Goal: Transaction & Acquisition: Purchase product/service

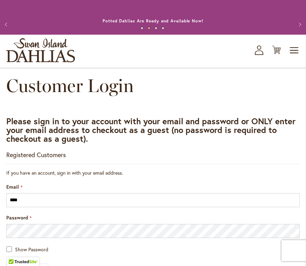
scroll to position [118, 0]
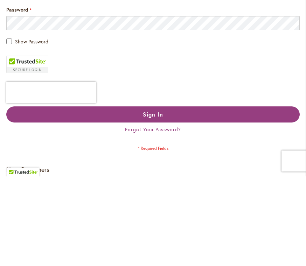
type input "**********"
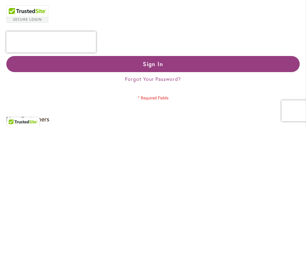
click at [153, 196] on button "Sign In" at bounding box center [152, 204] width 293 height 16
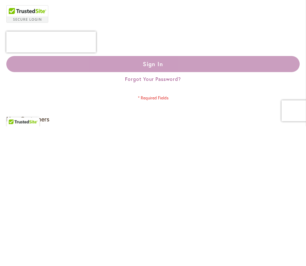
click at [229, 196] on div "Sign In Forgot Your Password?" at bounding box center [152, 209] width 293 height 27
click at [228, 196] on div "Sign In" at bounding box center [152, 204] width 293 height 16
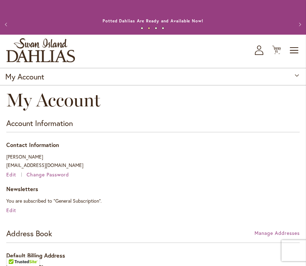
click at [276, 49] on icon "Cart .cls-1 { fill: #231f20; }" at bounding box center [276, 49] width 9 height 9
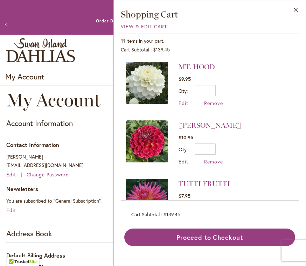
click at [215, 158] on span "Remove" at bounding box center [213, 161] width 19 height 7
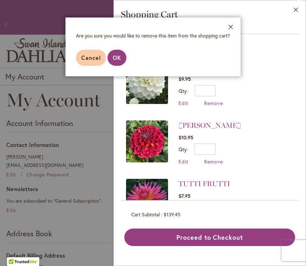
click at [120, 58] on span "OK" at bounding box center [117, 57] width 8 height 7
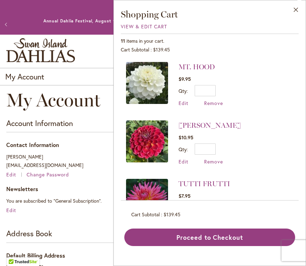
click at [218, 162] on span "Remove" at bounding box center [213, 161] width 19 height 7
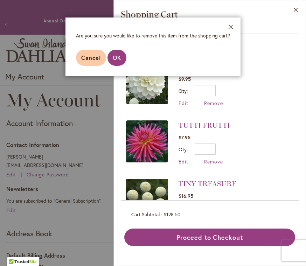
click at [119, 56] on span "OK" at bounding box center [117, 57] width 8 height 7
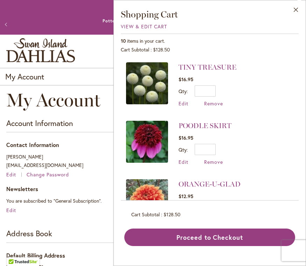
scroll to position [117, 0]
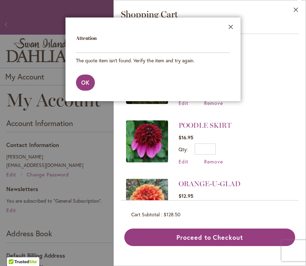
click at [232, 22] on button "Close" at bounding box center [230, 28] width 19 height 22
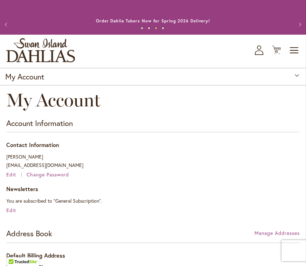
scroll to position [0, 0]
click at [274, 47] on icon at bounding box center [276, 50] width 9 height 8
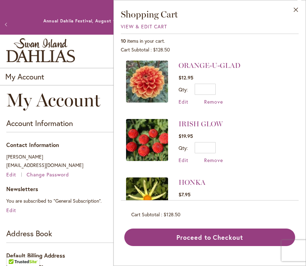
scroll to position [235, 0]
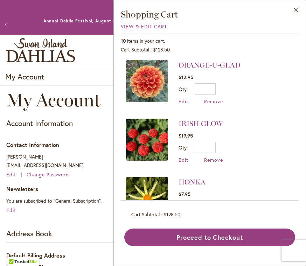
click at [217, 158] on span "Remove" at bounding box center [213, 159] width 19 height 7
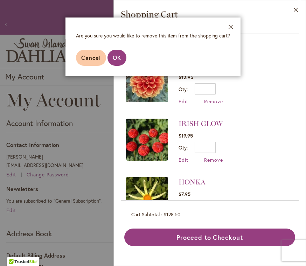
click at [120, 57] on span "OK" at bounding box center [117, 57] width 8 height 7
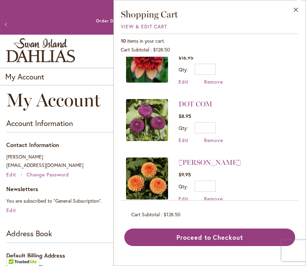
scroll to position [430, 0]
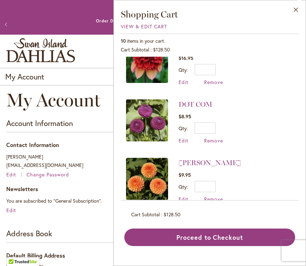
click at [219, 197] on span "Remove" at bounding box center [213, 199] width 19 height 7
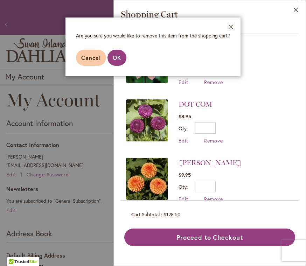
click at [120, 55] on span "OK" at bounding box center [117, 57] width 8 height 7
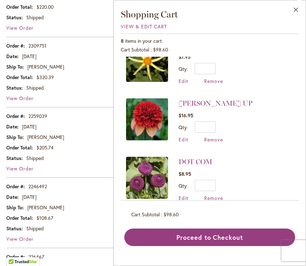
scroll to position [314, 0]
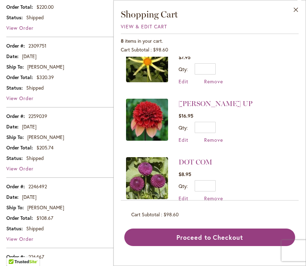
click at [214, 246] on button "Proceed to Checkout" at bounding box center [209, 236] width 171 height 17
